Goal: Transaction & Acquisition: Purchase product/service

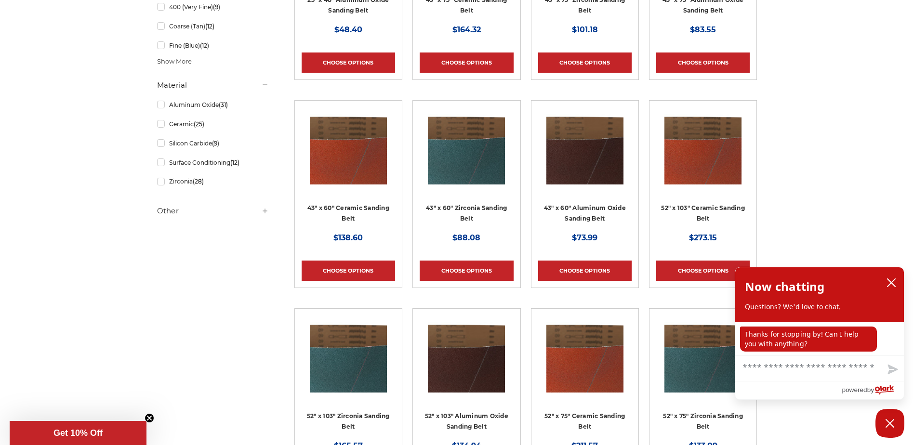
scroll to position [1108, 0]
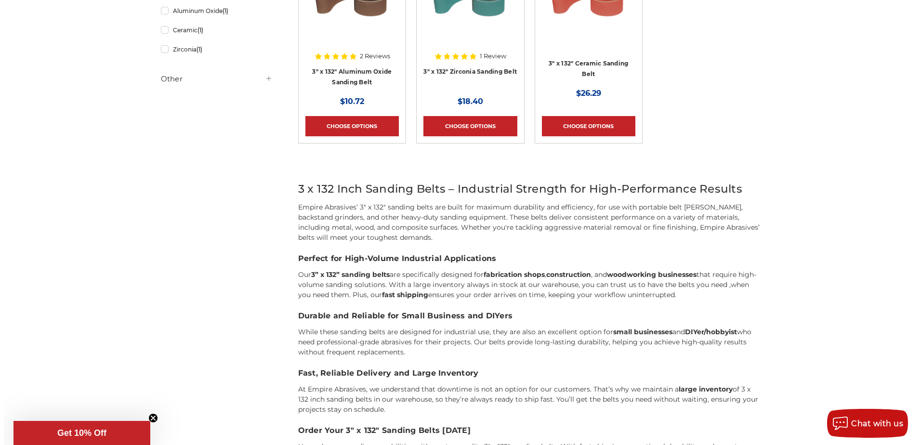
scroll to position [115, 0]
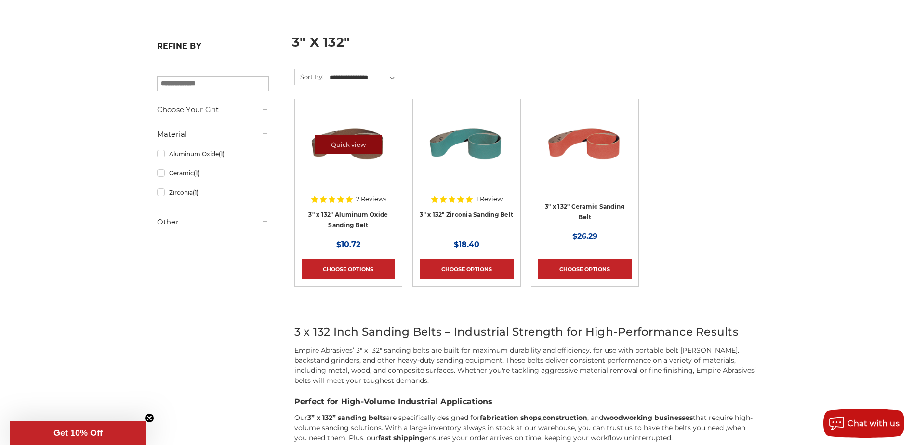
click at [358, 147] on link "Quick view" at bounding box center [348, 144] width 66 height 19
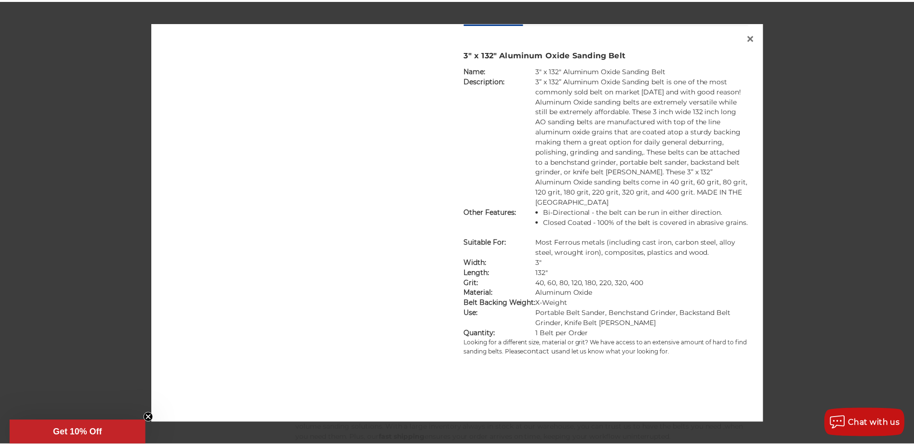
scroll to position [0, 0]
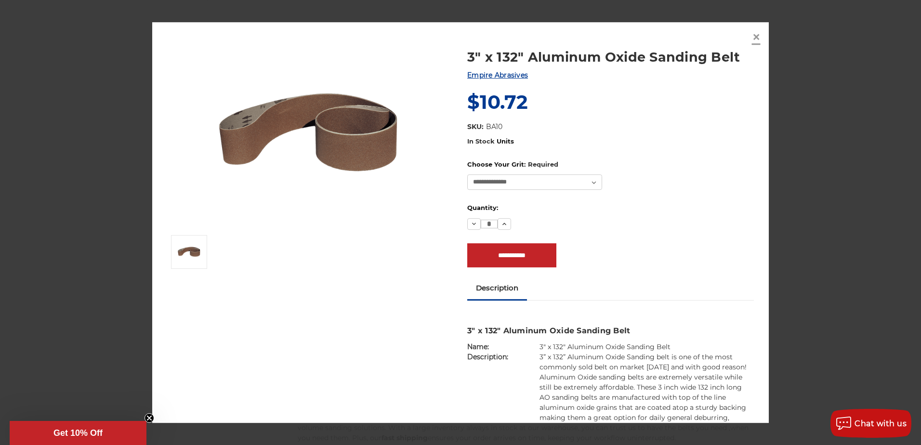
click at [756, 38] on span "×" at bounding box center [756, 36] width 9 height 19
